Goal: Task Accomplishment & Management: Complete application form

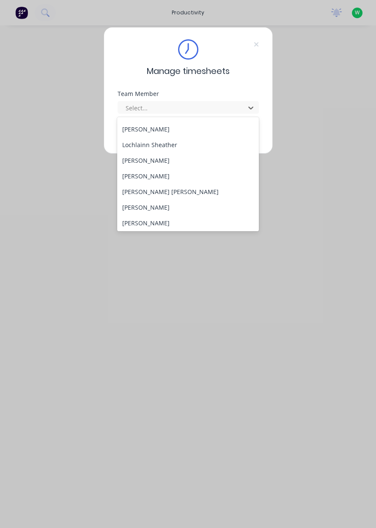
scroll to position [248, 0]
click at [163, 159] on div "[PERSON_NAME]" at bounding box center [188, 160] width 142 height 16
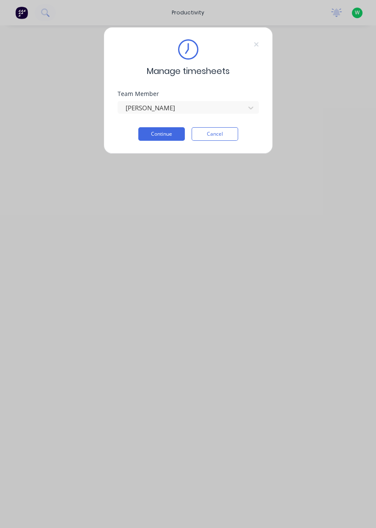
click at [172, 135] on button "Continue" at bounding box center [161, 134] width 46 height 14
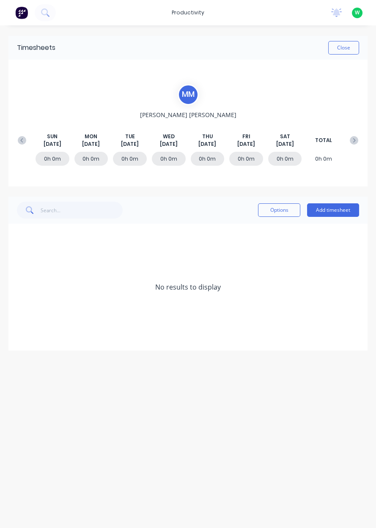
click at [345, 207] on button "Add timesheet" at bounding box center [333, 210] width 52 height 14
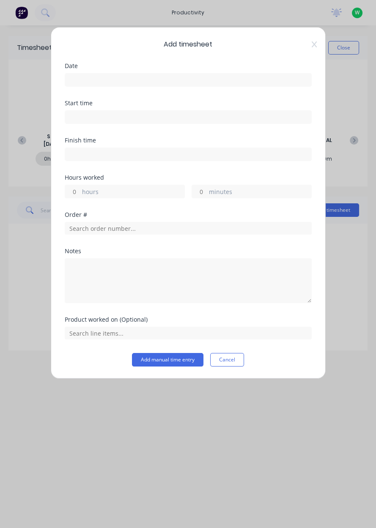
click at [105, 82] on input at bounding box center [188, 80] width 246 height 13
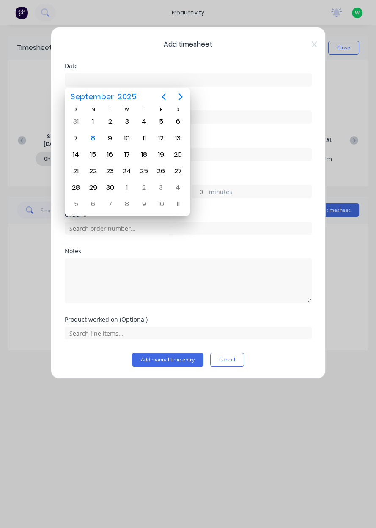
click at [96, 140] on div "8" at bounding box center [93, 138] width 13 height 13
type input "[DATE]"
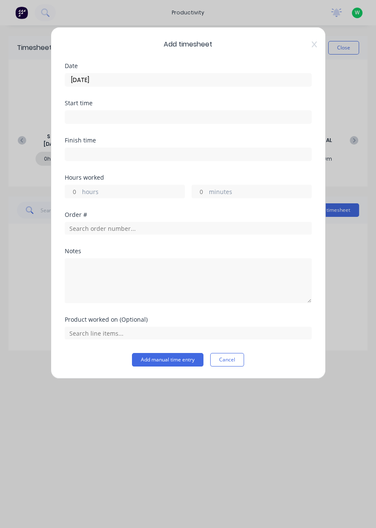
click at [90, 188] on label "hours" at bounding box center [133, 192] width 102 height 11
click at [80, 188] on input "hours" at bounding box center [72, 191] width 15 height 13
type input "10"
click at [96, 228] on input "text" at bounding box center [188, 228] width 247 height 13
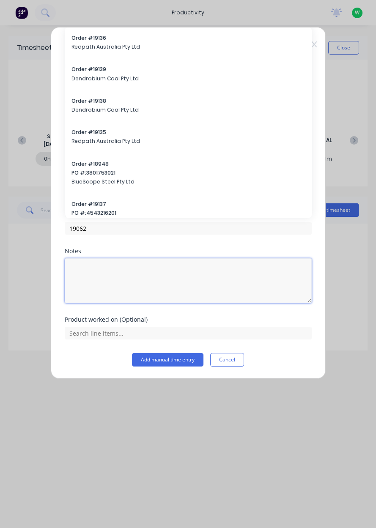
click at [96, 258] on textarea at bounding box center [188, 280] width 247 height 45
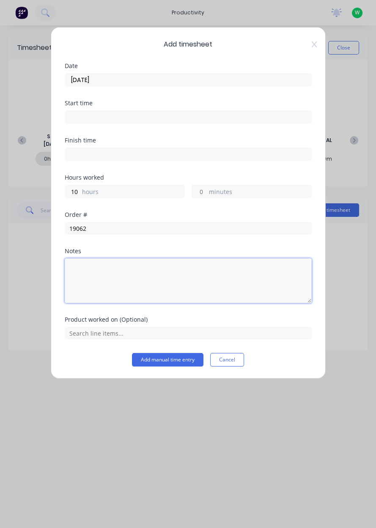
click at [96, 258] on textarea at bounding box center [188, 280] width 247 height 45
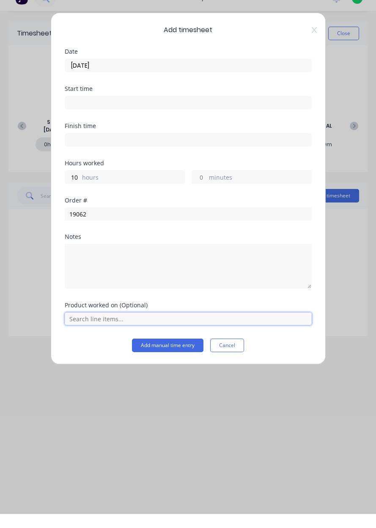
click at [123, 333] on input "text" at bounding box center [188, 333] width 247 height 13
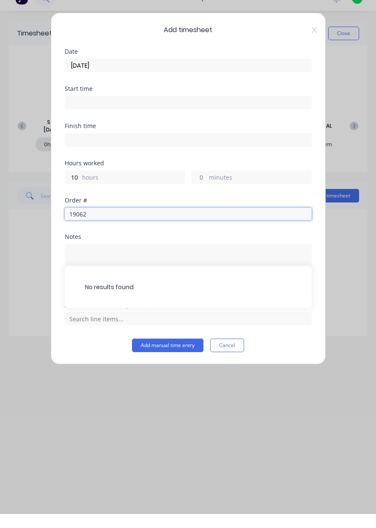
click at [100, 228] on input "19062" at bounding box center [188, 228] width 247 height 13
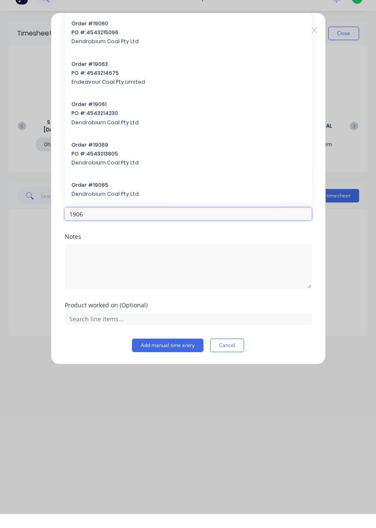
type input "19062"
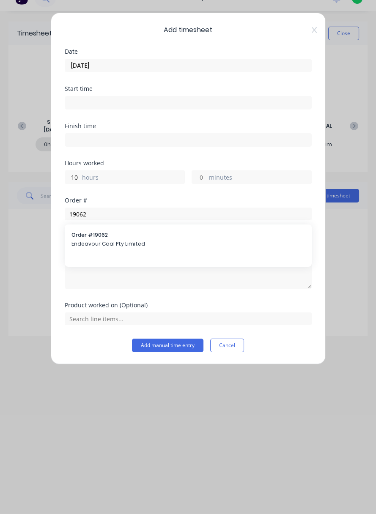
click at [101, 254] on span "Endeavour Coal Pty Limited" at bounding box center [187, 258] width 233 height 8
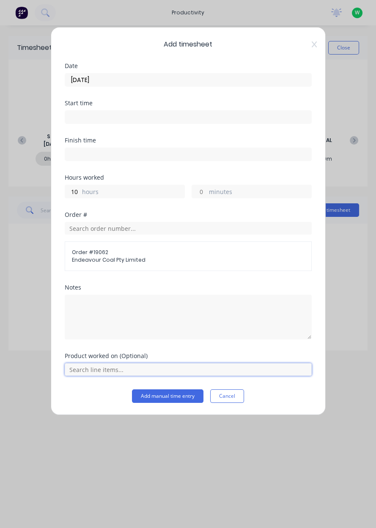
click at [127, 370] on input "text" at bounding box center [188, 369] width 247 height 13
click at [128, 349] on span "Spares pod hinges" at bounding box center [195, 348] width 220 height 8
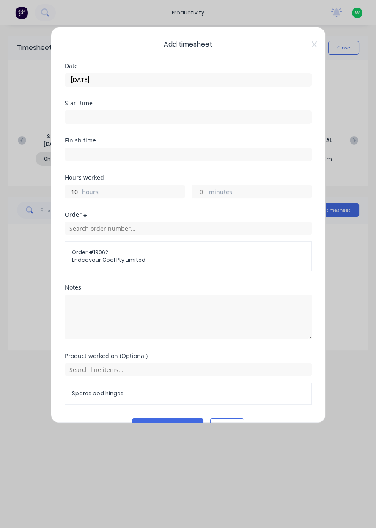
click at [183, 423] on button "Add manual time entry" at bounding box center [167, 425] width 71 height 14
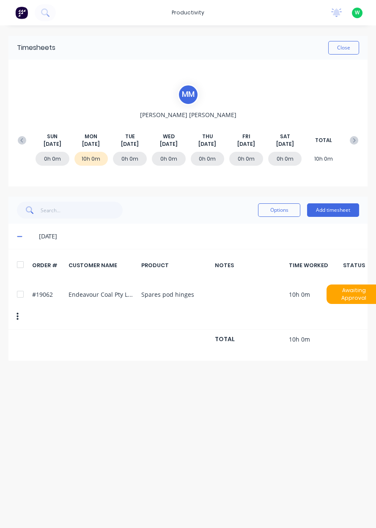
click at [348, 47] on button "Close" at bounding box center [343, 48] width 31 height 14
